Goal: Information Seeking & Learning: Learn about a topic

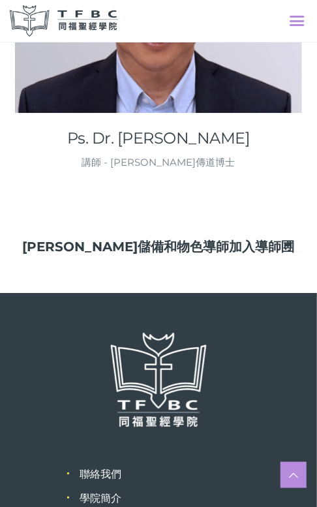
scroll to position [6700, 0]
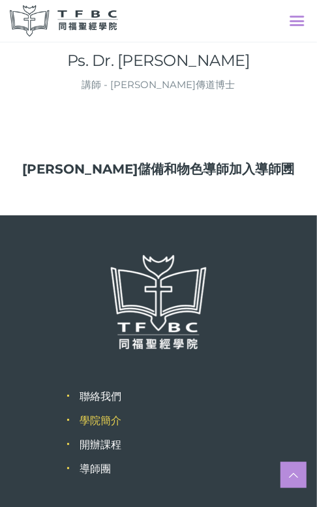
click at [83, 415] on link "學院簡介" at bounding box center [101, 421] width 42 height 12
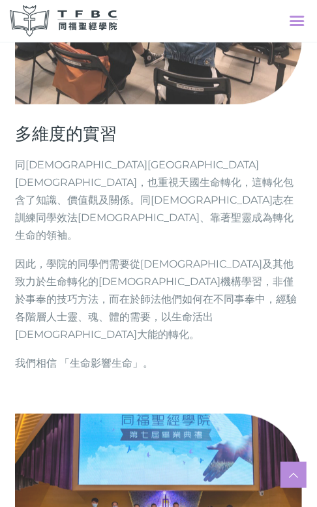
scroll to position [2285, 0]
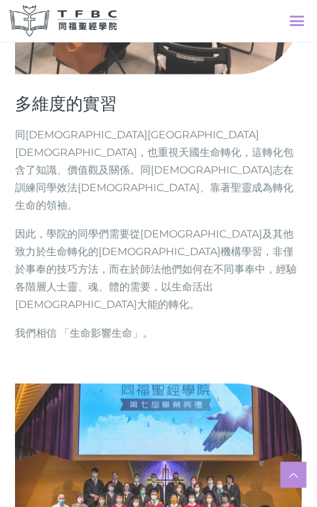
drag, startPoint x: 31, startPoint y: 185, endPoint x: 304, endPoint y: 183, distance: 273.5
drag, startPoint x: 79, startPoint y: 203, endPoint x: 283, endPoint y: 197, distance: 204.4
drag, startPoint x: 59, startPoint y: 234, endPoint x: 180, endPoint y: 239, distance: 121.5
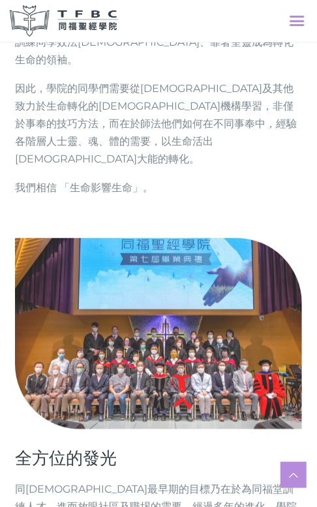
scroll to position [2555, 0]
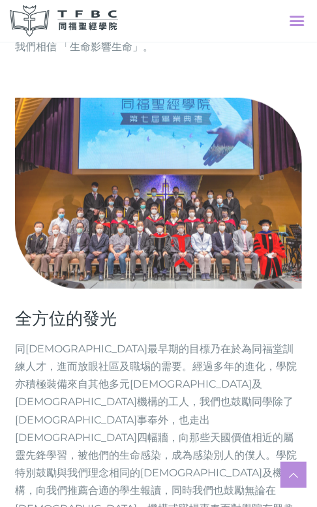
scroll to position [2555, 0]
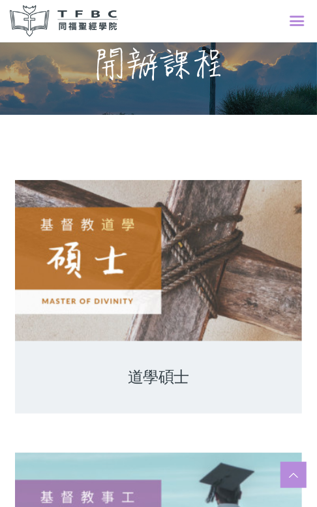
scroll to position [196, 0]
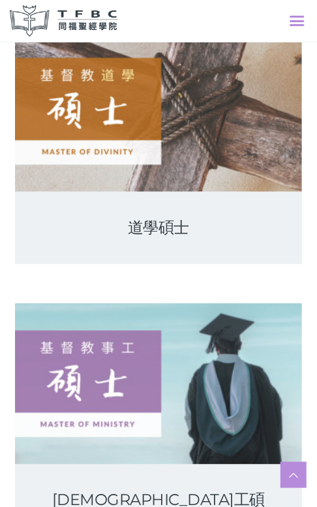
click at [150, 328] on link at bounding box center [158, 384] width 287 height 161
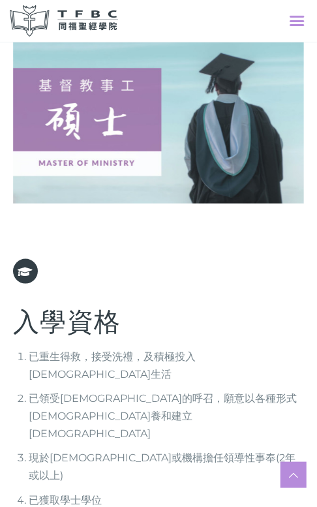
scroll to position [196, 0]
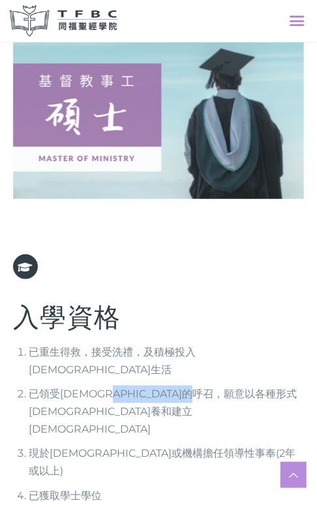
drag, startPoint x: 133, startPoint y: 337, endPoint x: 253, endPoint y: 334, distance: 120.2
click at [253, 386] on li "已領受[DEMOGRAPHIC_DATA]的呼召，願意以各種形式[DEMOGRAPHIC_DATA]養和建立[DEMOGRAPHIC_DATA]" at bounding box center [166, 413] width 275 height 54
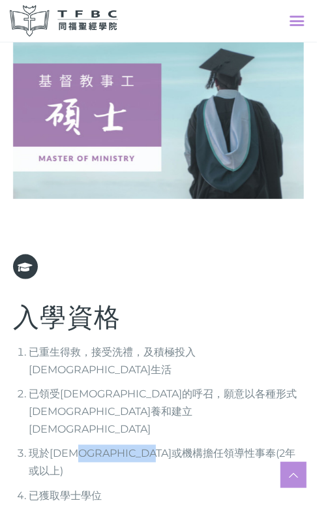
drag, startPoint x: 95, startPoint y: 364, endPoint x: 189, endPoint y: 360, distance: 94.7
click at [189, 445] on li "現於[DEMOGRAPHIC_DATA]或機構擔任領導性事奉(2年或以上)" at bounding box center [166, 462] width 275 height 35
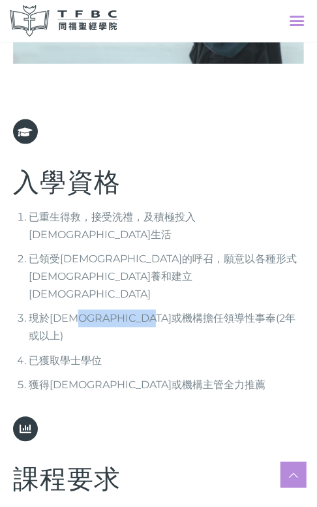
scroll to position [392, 0]
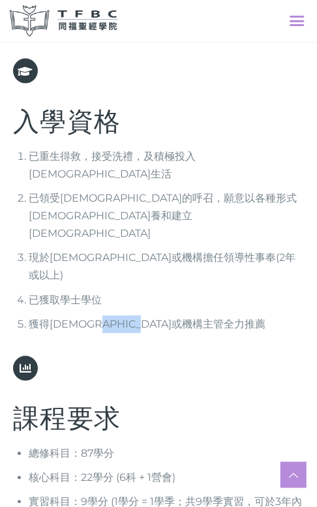
drag, startPoint x: 128, startPoint y: 217, endPoint x: 183, endPoint y: 223, distance: 55.7
click at [183, 316] on li "獲得教會牧者或機構主管全力推薦" at bounding box center [166, 325] width 275 height 18
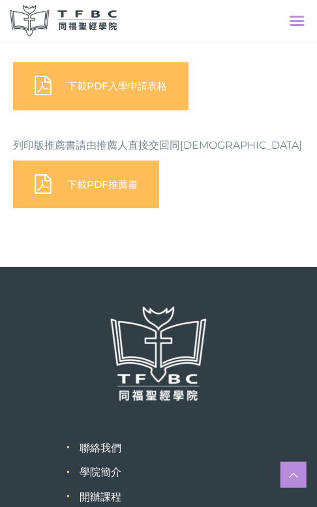
scroll to position [2046, 0]
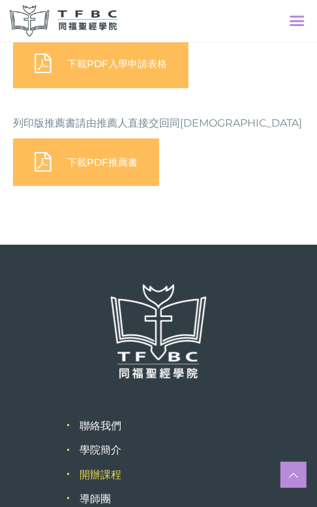
click at [102, 469] on link "開辦課程" at bounding box center [101, 475] width 42 height 12
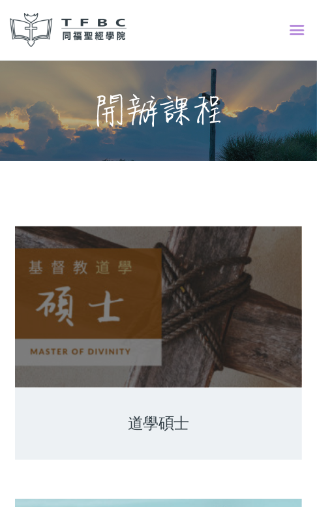
click at [82, 322] on link at bounding box center [158, 307] width 287 height 161
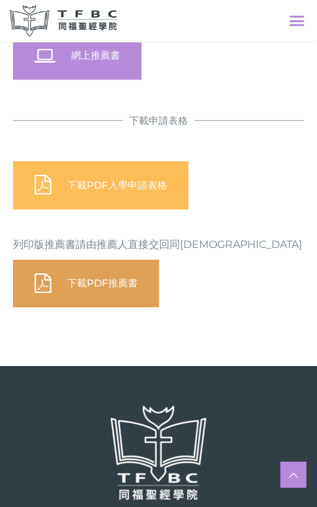
scroll to position [2136, 0]
